Goal: Task Accomplishment & Management: Manage account settings

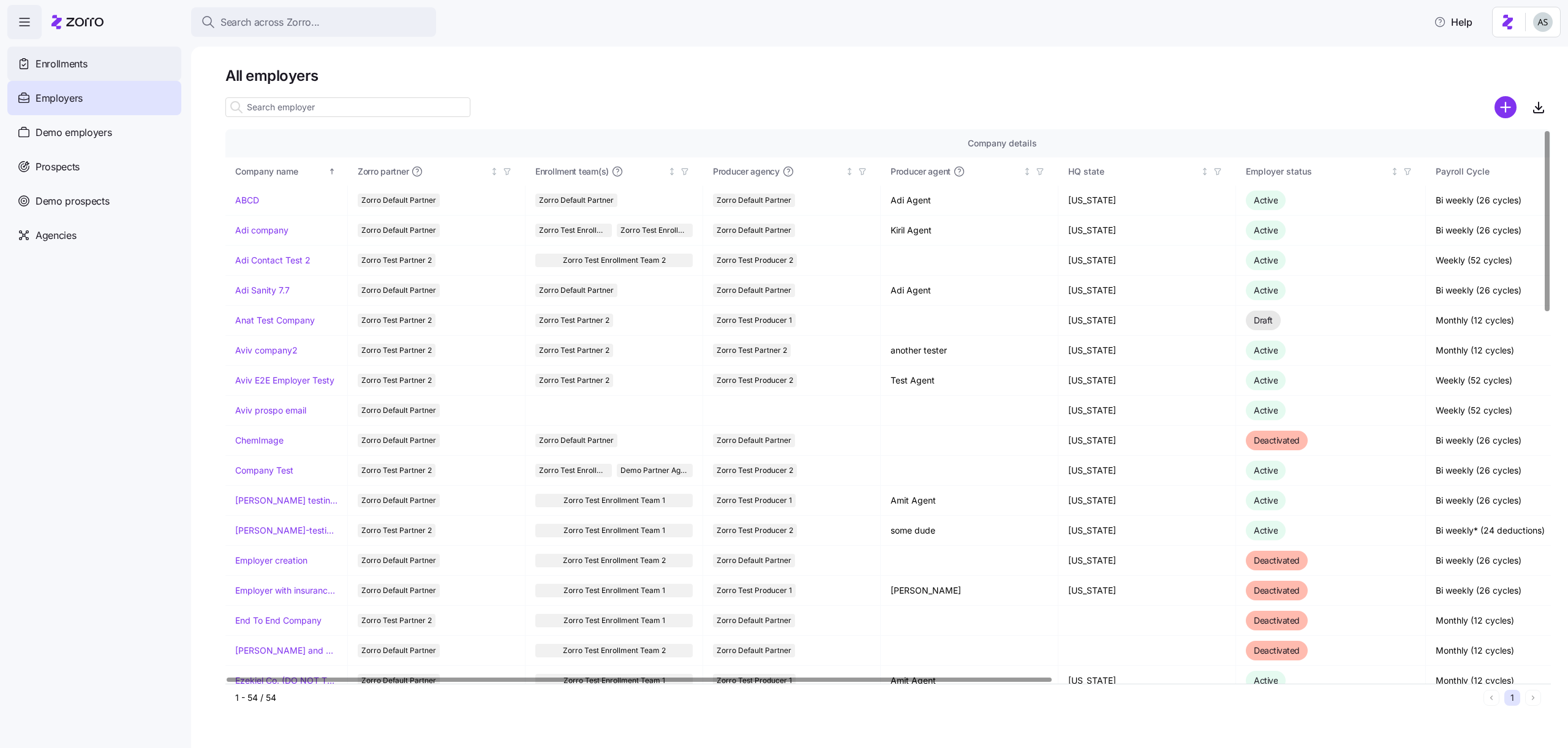
click at [104, 67] on div "Enrollments" at bounding box center [95, 63] width 174 height 34
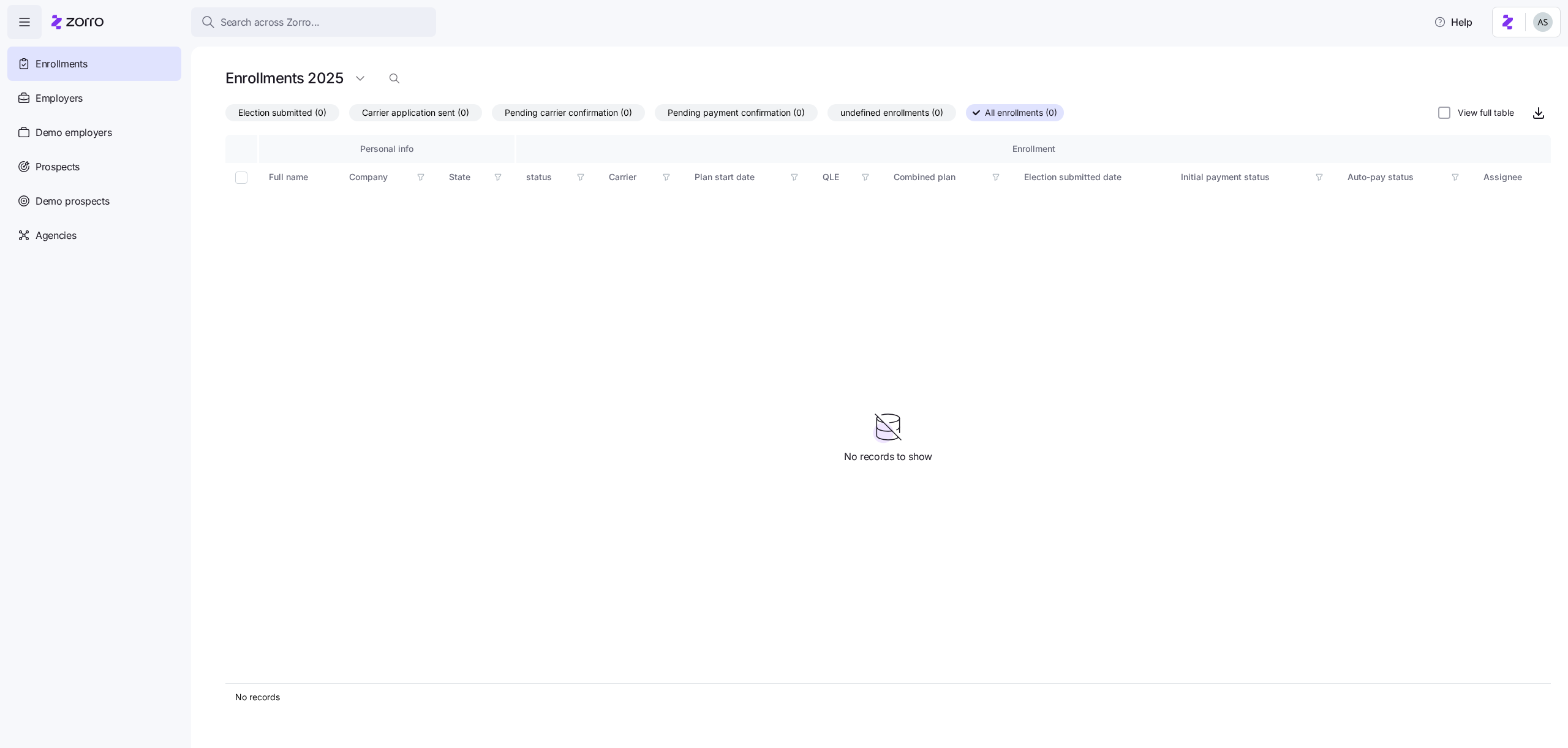
click at [422, 175] on icon "button" at bounding box center [420, 177] width 9 height 9
click at [420, 316] on div "Personal info Enrollment Full name Company State status Carrier Plan start date…" at bounding box center [888, 409] width 1326 height 548
